Goal: Information Seeking & Learning: Learn about a topic

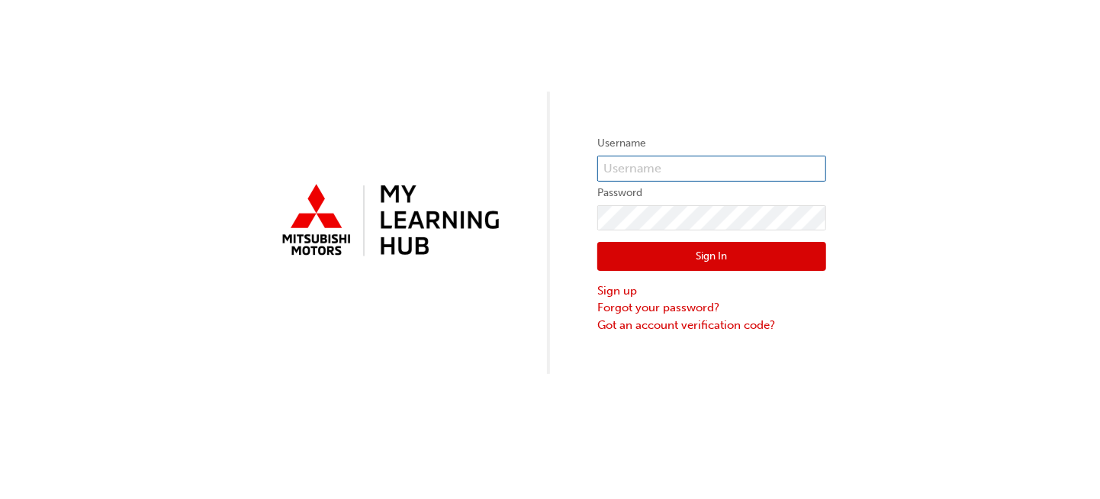
click at [646, 170] on input "text" at bounding box center [712, 169] width 229 height 26
type input "[PERSON_NAME][EMAIL_ADDRESS][PERSON_NAME][DOMAIN_NAME]"
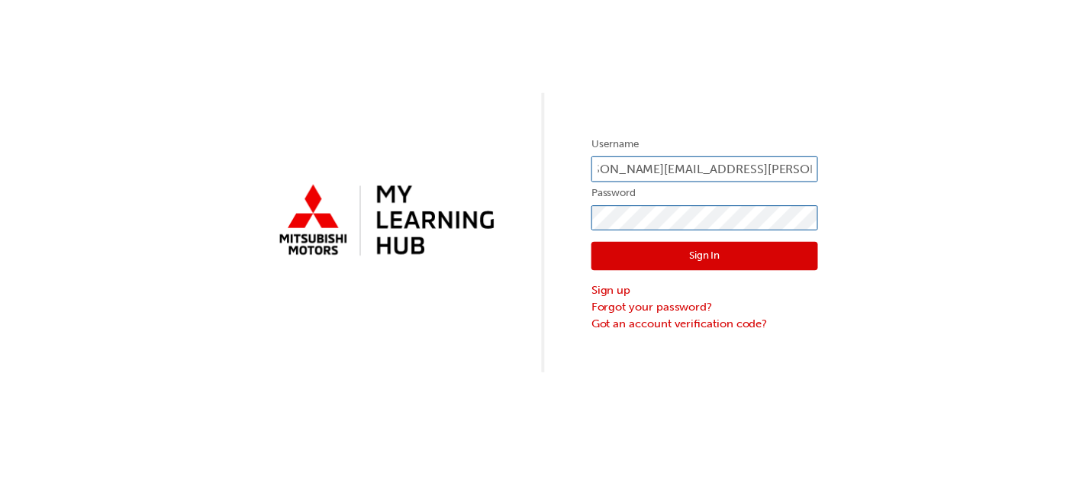
scroll to position [0, 0]
click button "Sign In" at bounding box center [712, 256] width 229 height 29
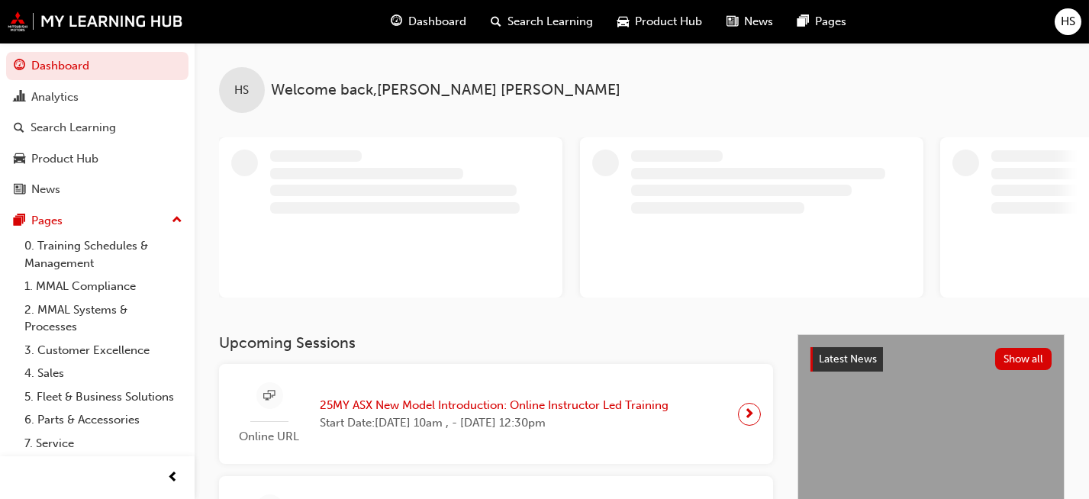
click at [629, 43] on div "HS Welcome back , [PERSON_NAME]" at bounding box center [642, 78] width 894 height 70
click at [629, 35] on div "Product Hub" at bounding box center [660, 21] width 109 height 31
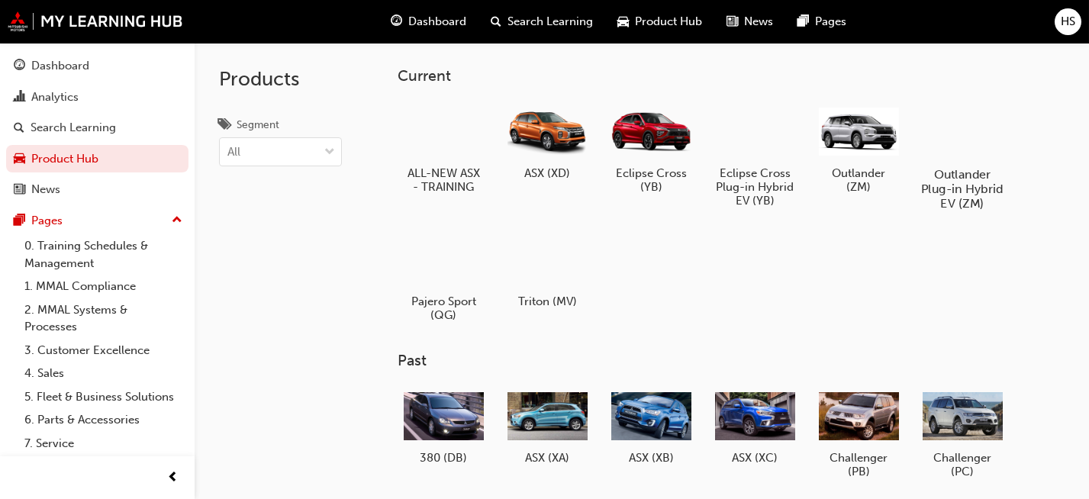
click at [963, 114] on div at bounding box center [962, 130] width 85 height 61
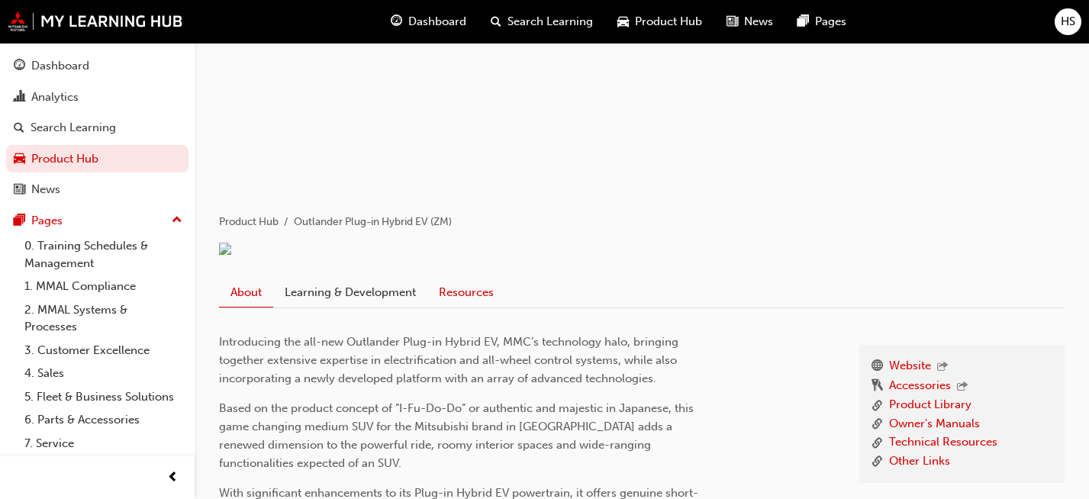
click at [449, 308] on link "Resources" at bounding box center [466, 293] width 78 height 29
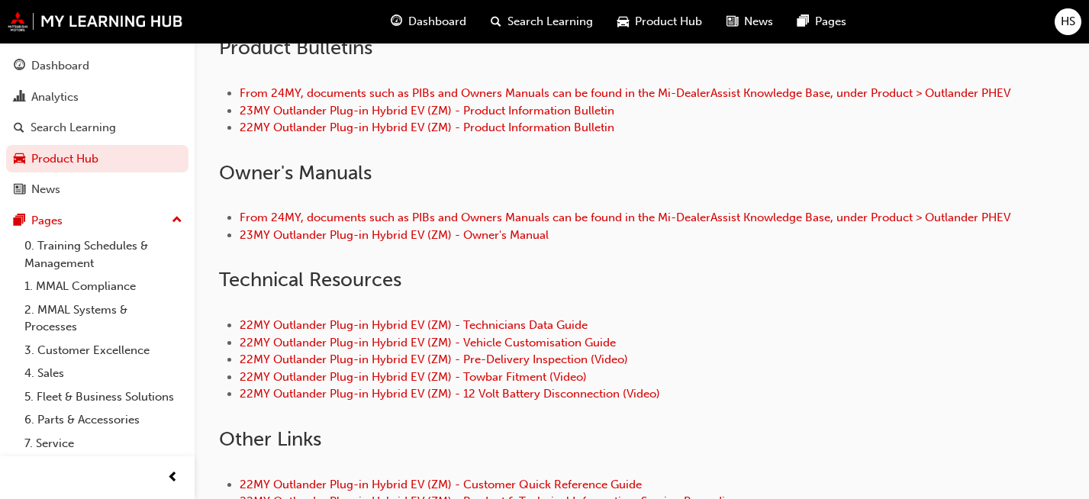
scroll to position [611, 0]
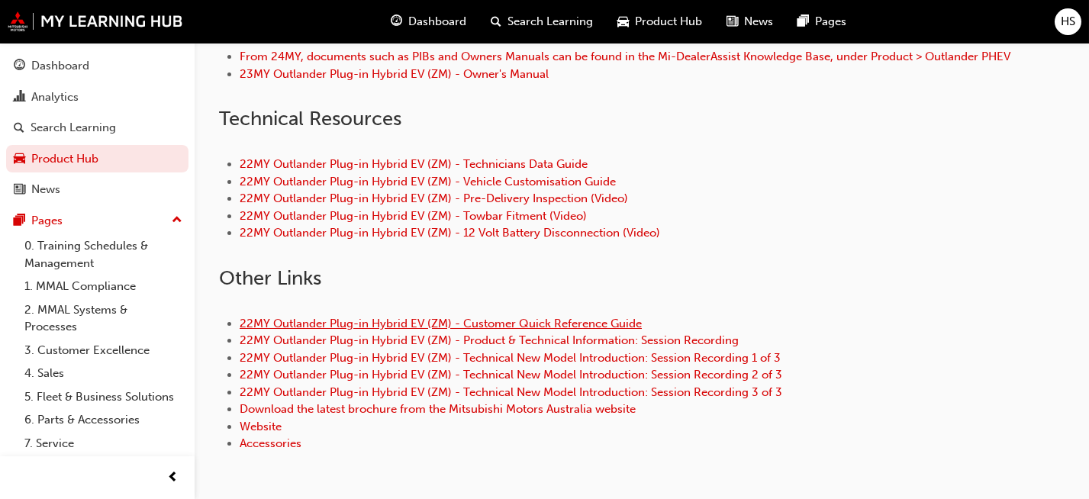
click at [485, 330] on link "22MY Outlander Plug-in Hybrid EV (ZM) - Customer Quick Reference Guide" at bounding box center [441, 324] width 402 height 14
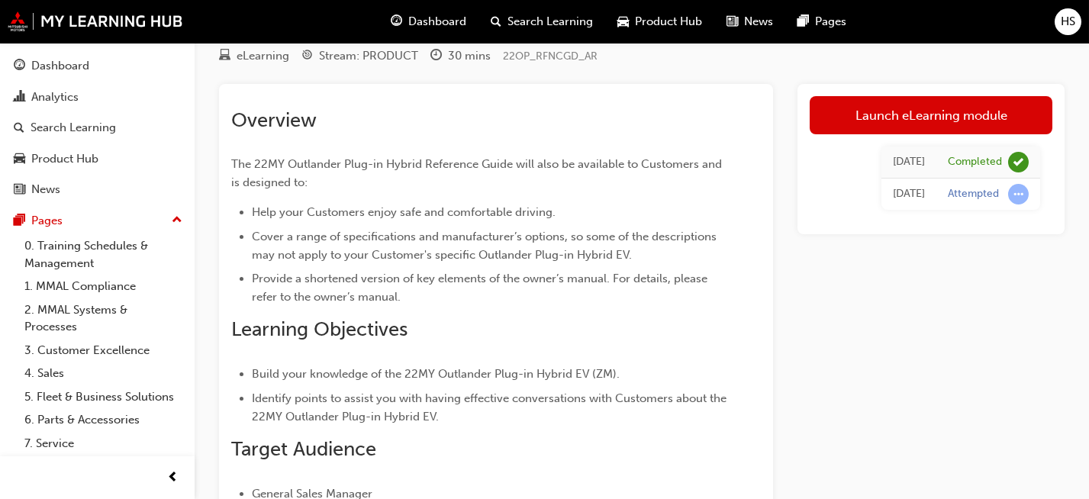
scroll to position [153, 0]
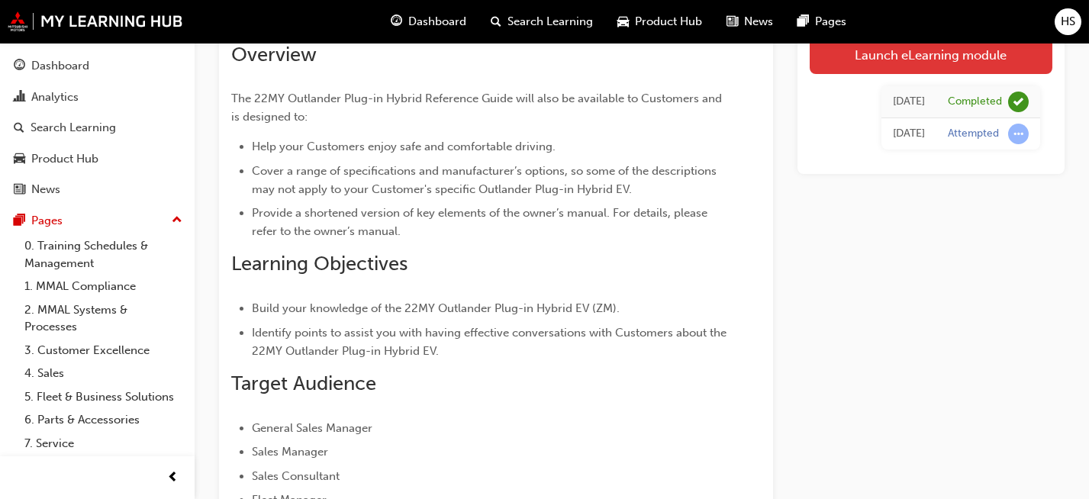
click at [886, 59] on link "Launch eLearning module" at bounding box center [931, 54] width 243 height 38
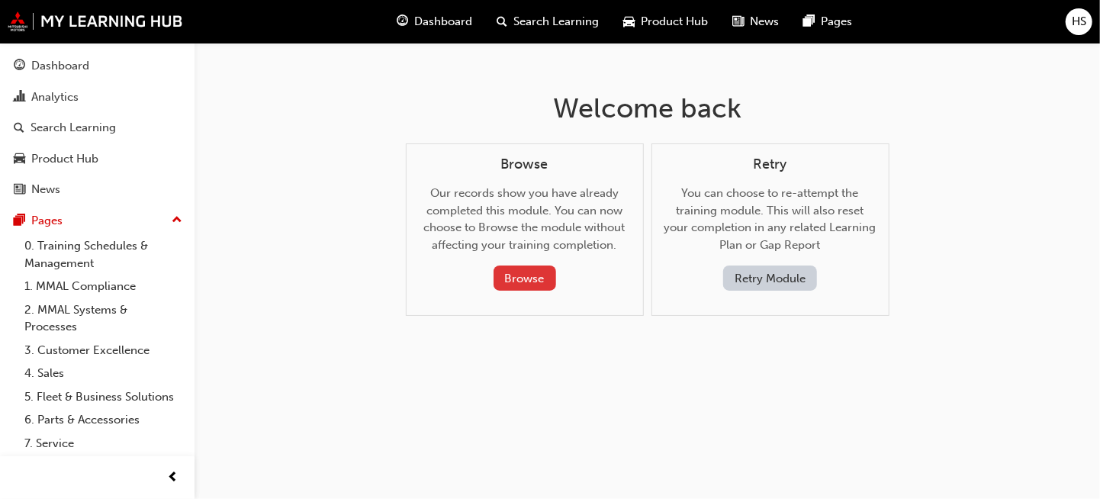
click at [517, 279] on button "Browse" at bounding box center [525, 278] width 63 height 25
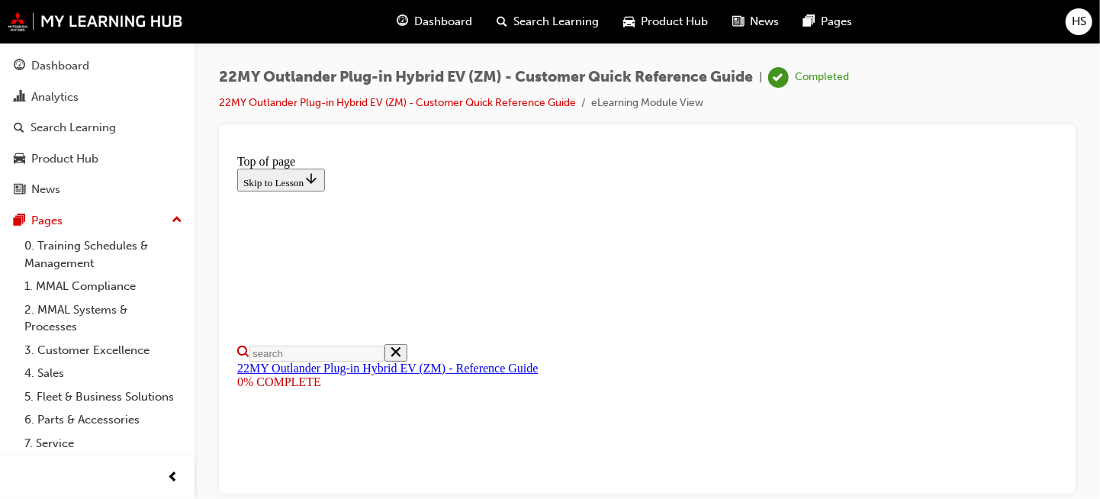
scroll to position [229, 0]
select select "auto"
drag, startPoint x: 740, startPoint y: 3420, endPoint x: 824, endPoint y: 3420, distance: 83.9
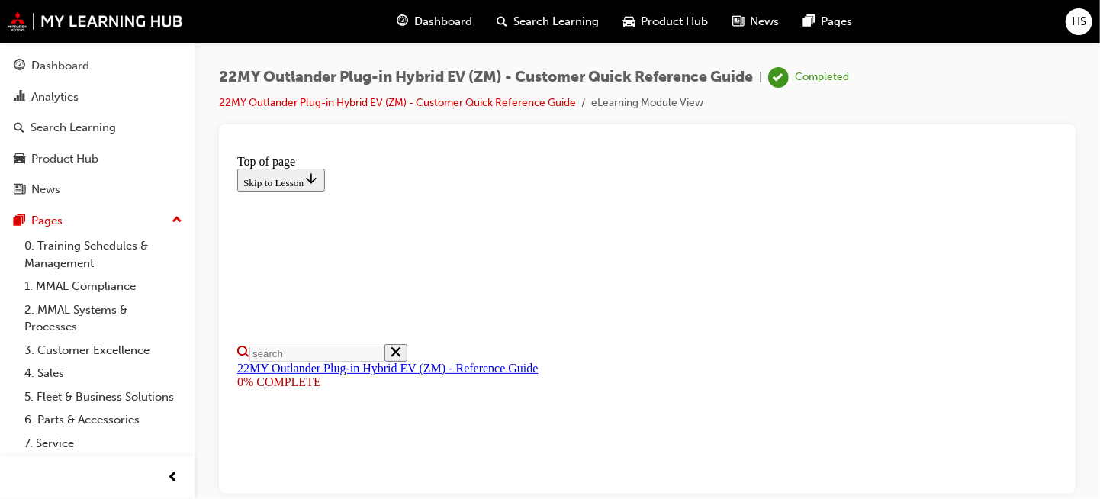
type input "8"
